Goal: Task Accomplishment & Management: Use online tool/utility

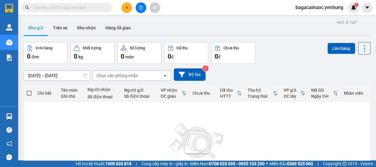
click at [142, 10] on button at bounding box center [141, 7] width 11 height 11
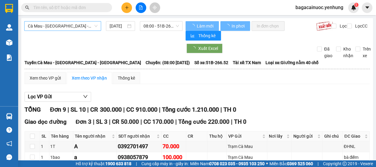
click at [96, 26] on span "Cà Mau - [GEOGRAPHIC_DATA] - [GEOGRAPHIC_DATA]" at bounding box center [63, 26] width 70 height 9
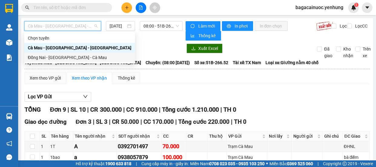
click at [69, 55] on div "Đồng Nai - [GEOGRAPHIC_DATA] - Cà Mau" at bounding box center [80, 57] width 104 height 7
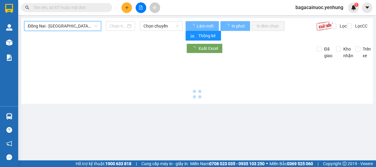
type input "[DATE]"
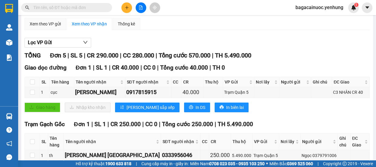
scroll to position [52, 0]
